Goal: Task Accomplishment & Management: Use online tool/utility

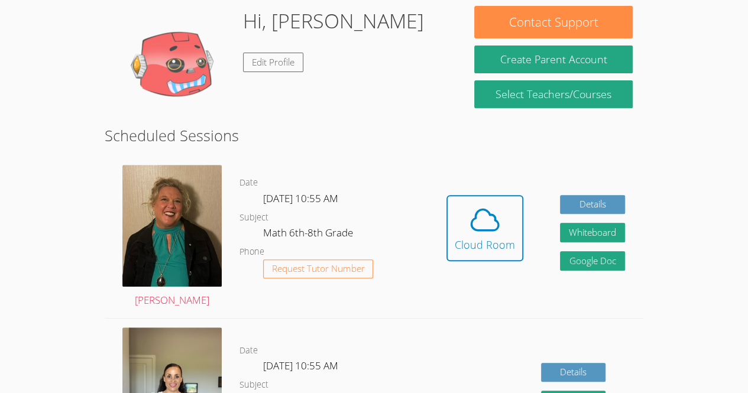
scroll to position [232, 0]
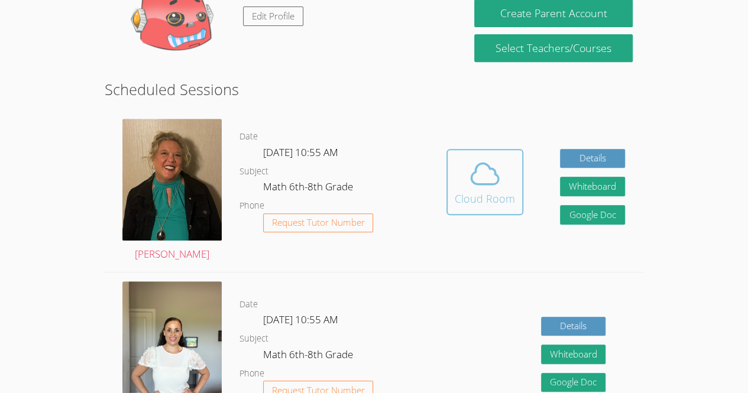
click at [498, 190] on div "Cloud Room" at bounding box center [485, 198] width 60 height 17
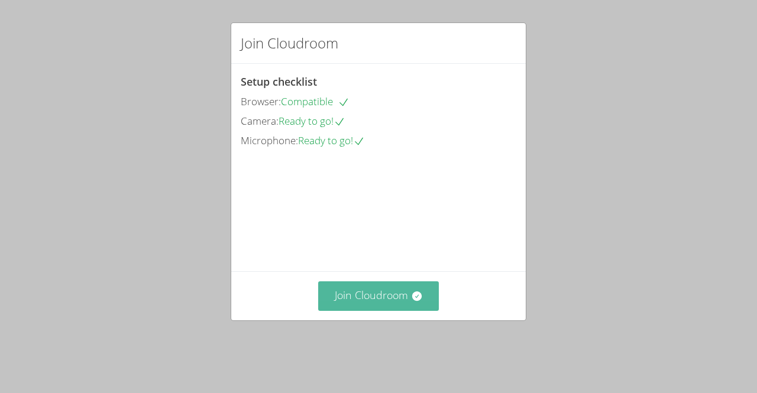
click at [404, 301] on button "Join Cloudroom" at bounding box center [378, 295] width 121 height 29
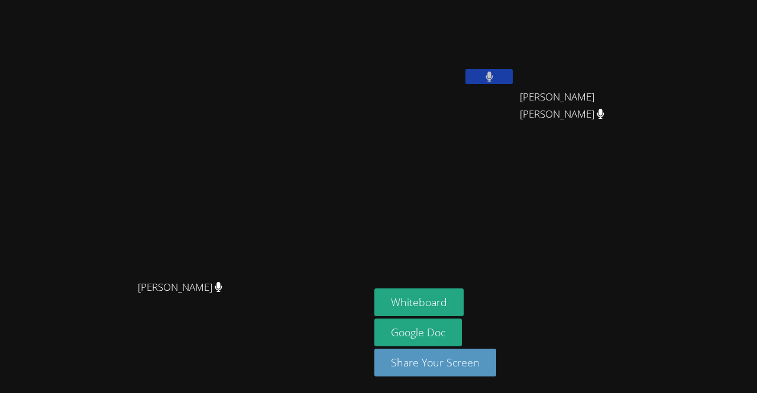
click at [513, 74] on button at bounding box center [488, 76] width 47 height 15
click at [496, 72] on icon at bounding box center [489, 77] width 12 height 10
click at [513, 76] on button at bounding box center [488, 76] width 47 height 15
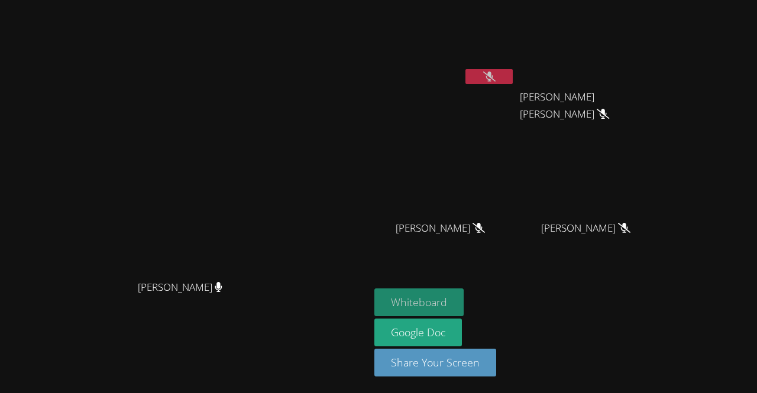
click at [464, 299] on button "Whiteboard" at bounding box center [418, 303] width 89 height 28
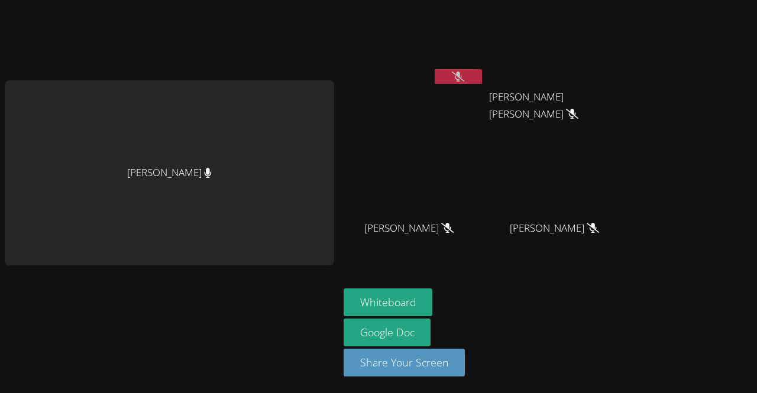
click at [454, 73] on icon at bounding box center [458, 77] width 12 height 10
click at [454, 73] on button at bounding box center [458, 76] width 47 height 15
click at [380, 296] on button "Whiteboard" at bounding box center [388, 303] width 89 height 28
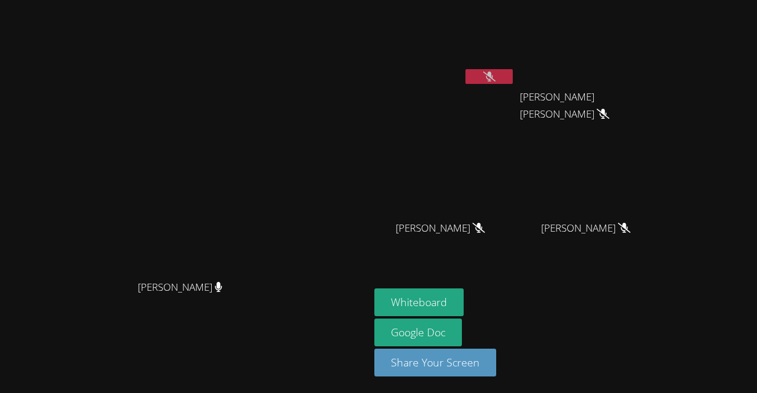
click at [513, 80] on button at bounding box center [488, 76] width 47 height 15
click at [513, 77] on button at bounding box center [488, 76] width 47 height 15
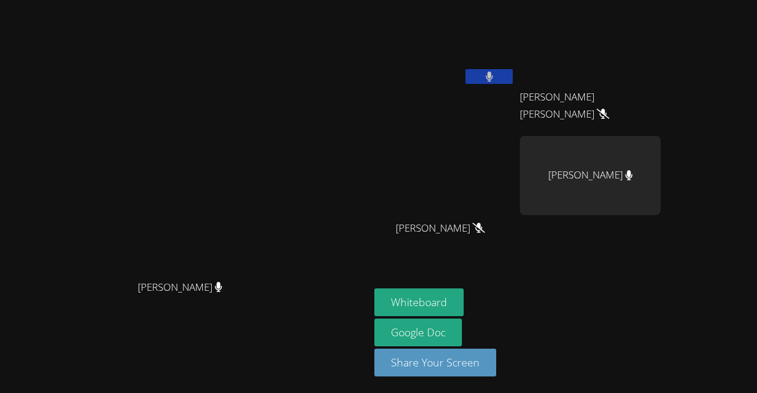
click at [513, 73] on button at bounding box center [488, 76] width 47 height 15
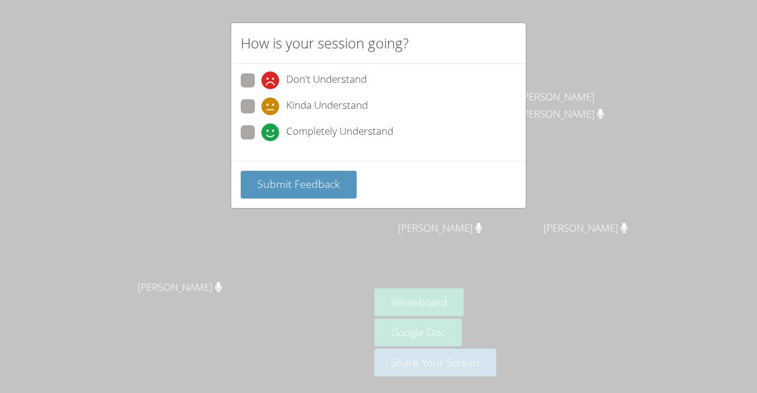
click at [261, 141] on span at bounding box center [261, 141] width 0 height 0
click at [261, 126] on input "Completely Understand" at bounding box center [266, 130] width 10 height 10
radio input "true"
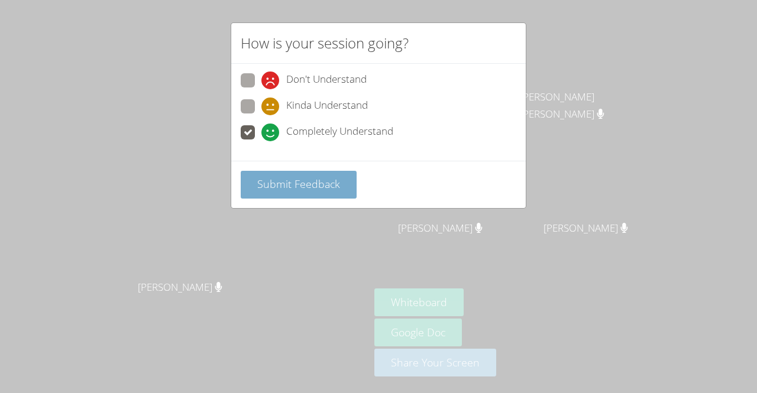
click at [282, 177] on span "Submit Feedback" at bounding box center [298, 184] width 83 height 14
